Goal: Information Seeking & Learning: Understand process/instructions

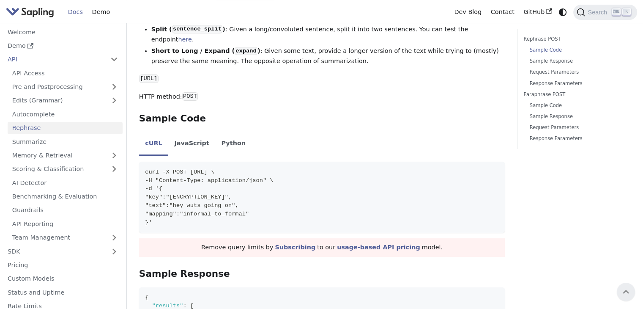
scroll to position [216, 0]
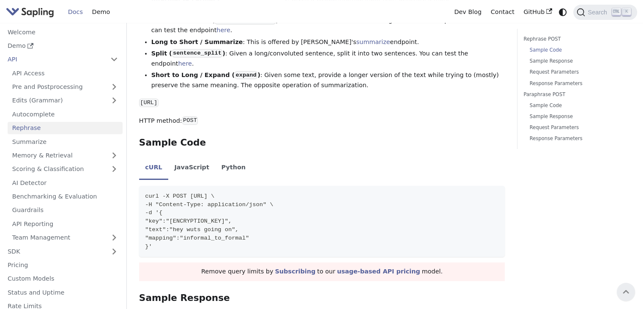
drag, startPoint x: 187, startPoint y: 177, endPoint x: 306, endPoint y: 178, distance: 119.2
click at [214, 193] on span "curl -X POST https://api.sapling.ai/api/v1/rephrase \" at bounding box center [179, 196] width 69 height 6
copy span "https://api.sapling.ai/api/v1/rephrase"
drag, startPoint x: 267, startPoint y: 219, endPoint x: 170, endPoint y: 203, distance: 98.5
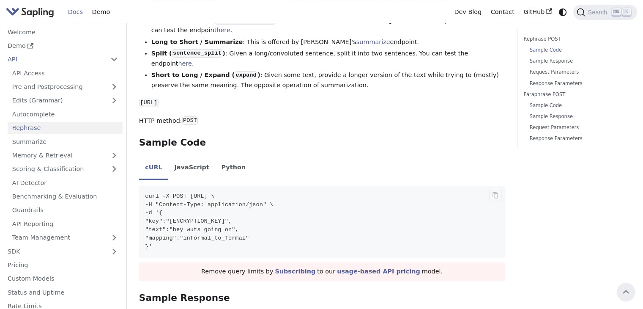
click at [170, 203] on code "curl -X POST https://api.sapling.ai/api/v1/rephrase \ -H "Content-Type: applica…" at bounding box center [322, 221] width 366 height 71
copy code ""key":"3PCKR2UWQXDNX6UT66SIAFHG8E32ALYC", "text":"hey wuts going on", "mapping"…"
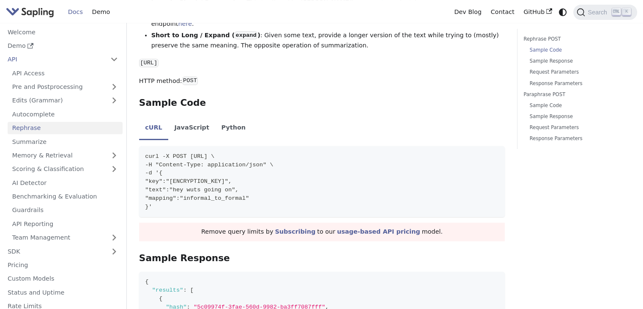
scroll to position [260, 0]
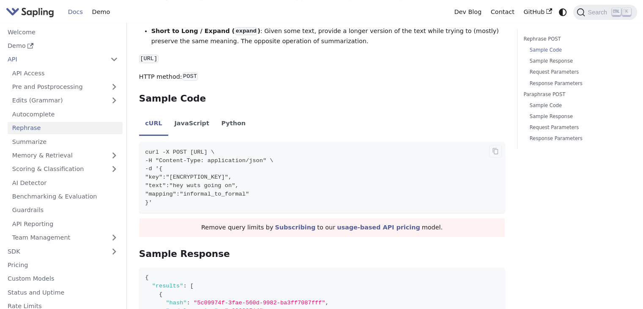
drag, startPoint x: 269, startPoint y: 142, endPoint x: 222, endPoint y: 143, distance: 46.9
click at [222, 157] on span "-H "Content-Type: application/json" \" at bounding box center [209, 160] width 128 height 6
click at [217, 112] on li "Python" at bounding box center [233, 124] width 36 height 24
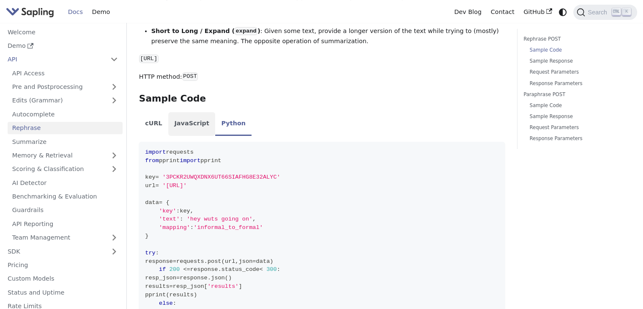
click at [187, 112] on li "JavaScript" at bounding box center [191, 124] width 47 height 24
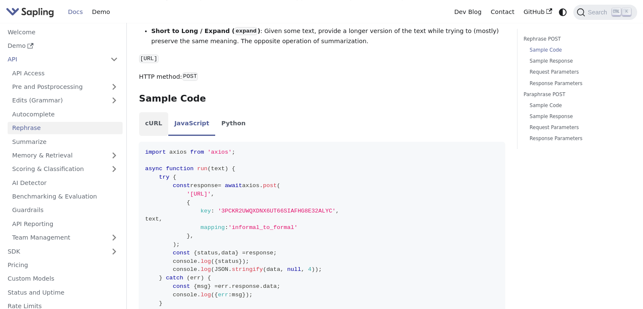
click at [149, 112] on li "cURL" at bounding box center [153, 124] width 29 height 24
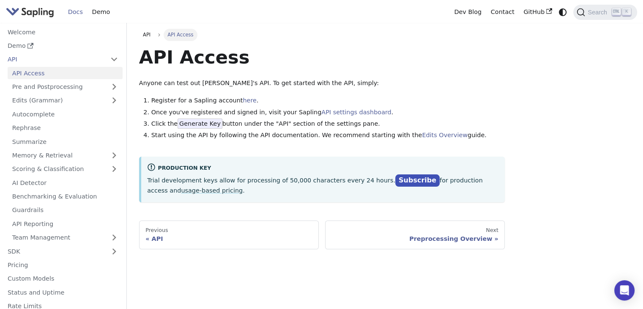
click at [36, 71] on link "API Access" at bounding box center [65, 73] width 115 height 12
click at [330, 109] on link "API settings dashboard" at bounding box center [356, 112] width 70 height 7
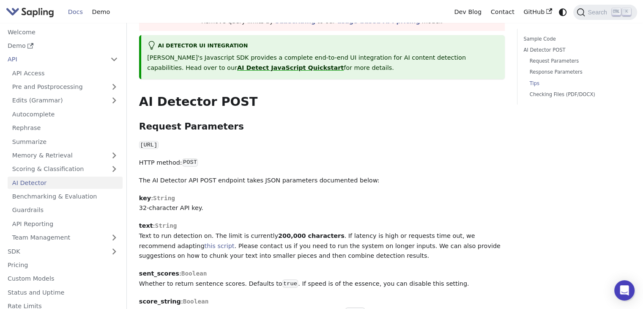
scroll to position [3, 0]
